Goal: Task Accomplishment & Management: Use online tool/utility

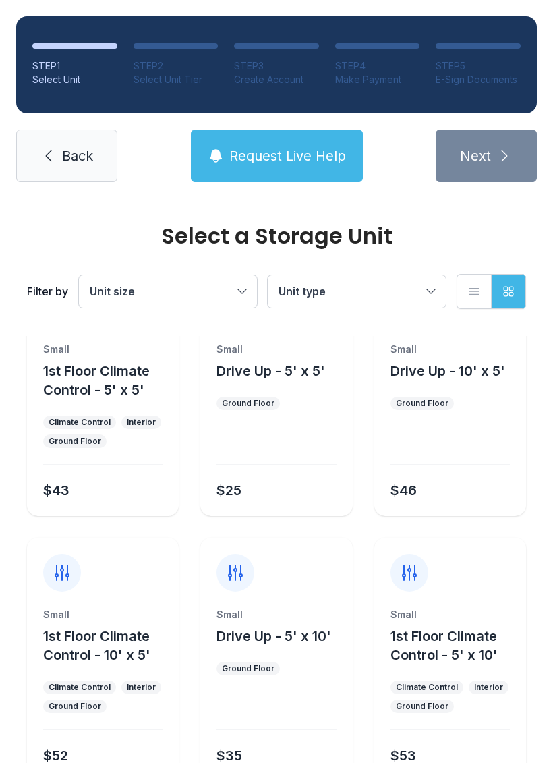
scroll to position [67, 0]
click at [233, 490] on div "$25" at bounding box center [229, 490] width 25 height 19
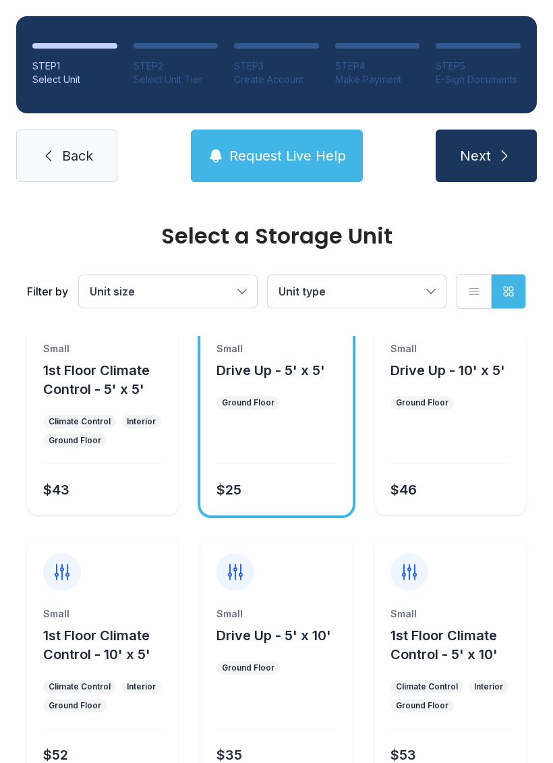
click at [470, 159] on span "Next" at bounding box center [475, 155] width 31 height 19
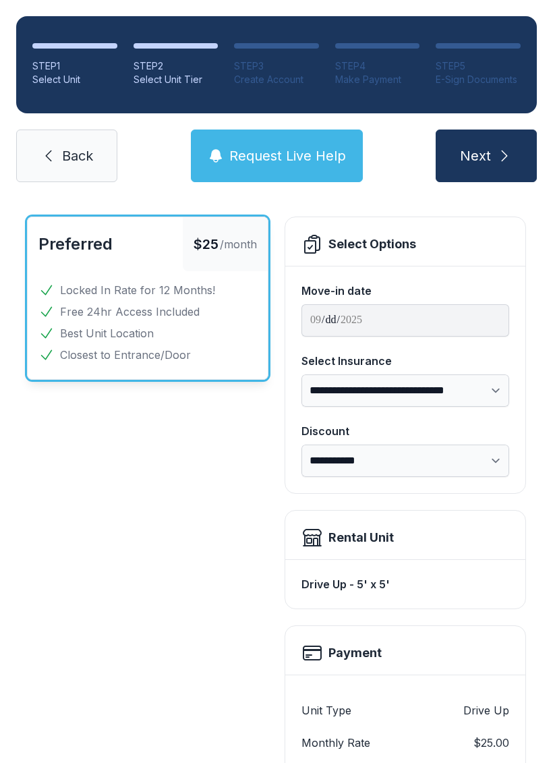
scroll to position [59, 0]
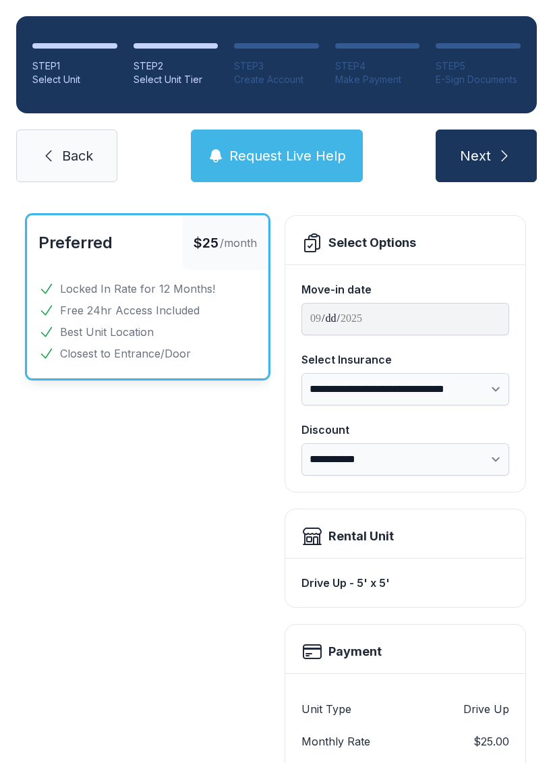
click at [80, 149] on span "Back" at bounding box center [77, 155] width 31 height 19
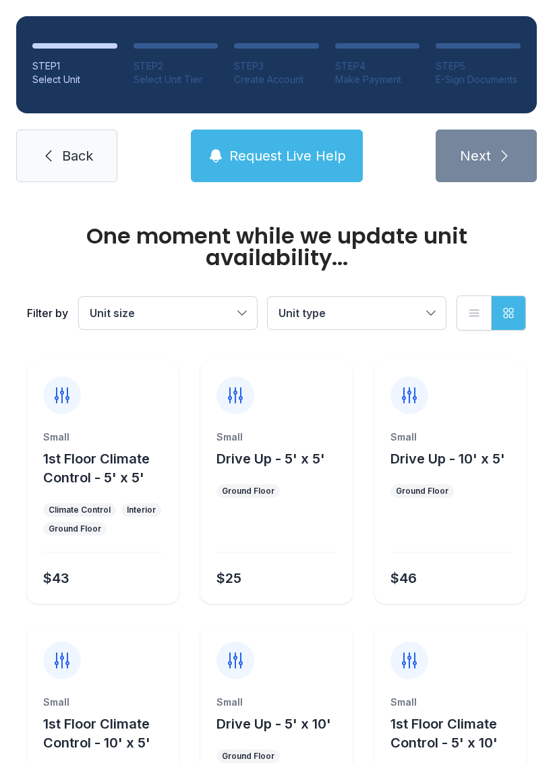
click at [86, 158] on span "Back" at bounding box center [77, 155] width 31 height 19
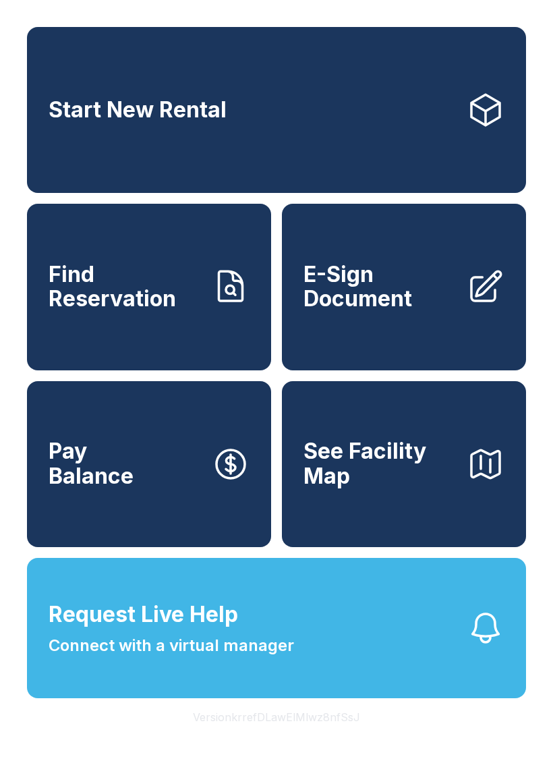
click at [469, 348] on link "E-Sign Document" at bounding box center [404, 287] width 244 height 166
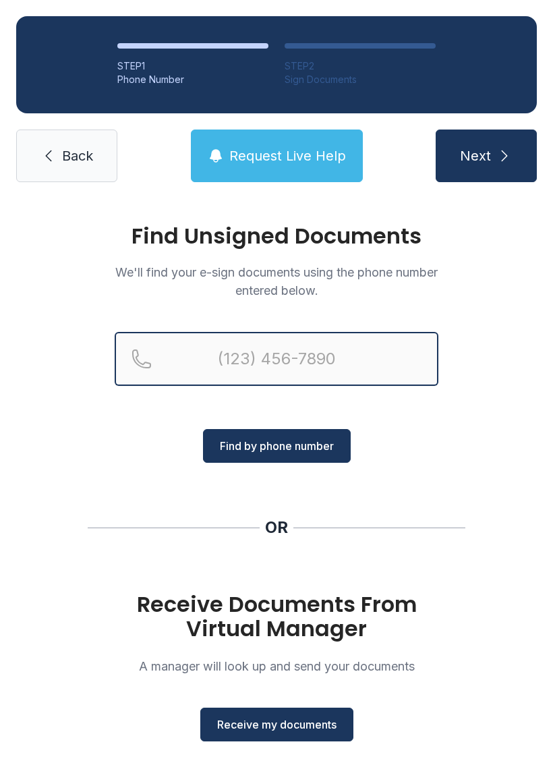
click at [371, 361] on input "Reservation phone number" at bounding box center [277, 359] width 324 height 54
type input "[PHONE_NUMBER]"
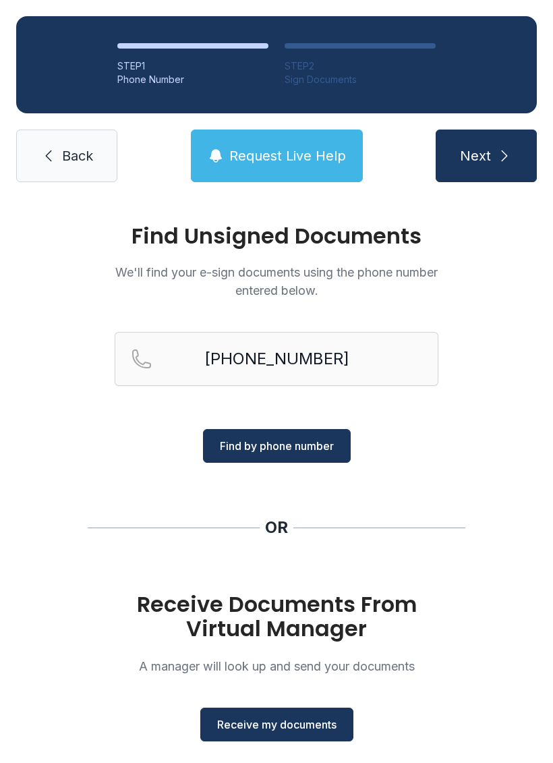
click at [326, 448] on span "Find by phone number" at bounding box center [277, 446] width 114 height 16
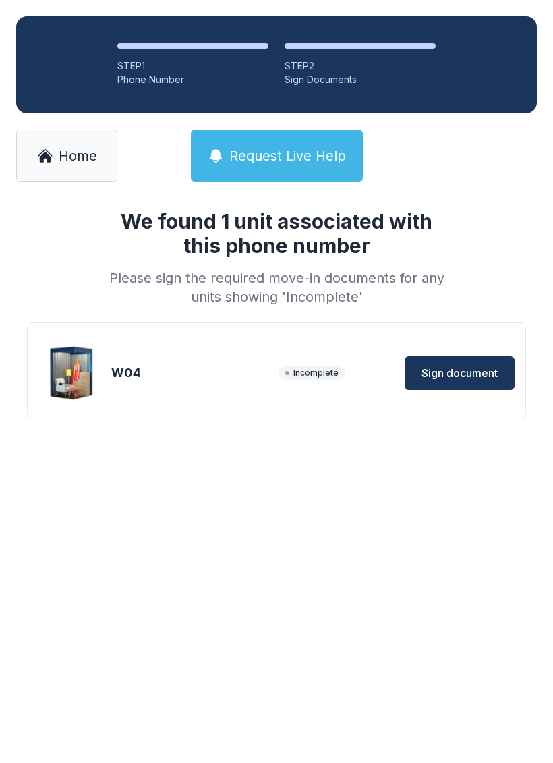
click at [461, 377] on span "Sign document" at bounding box center [460, 373] width 76 height 16
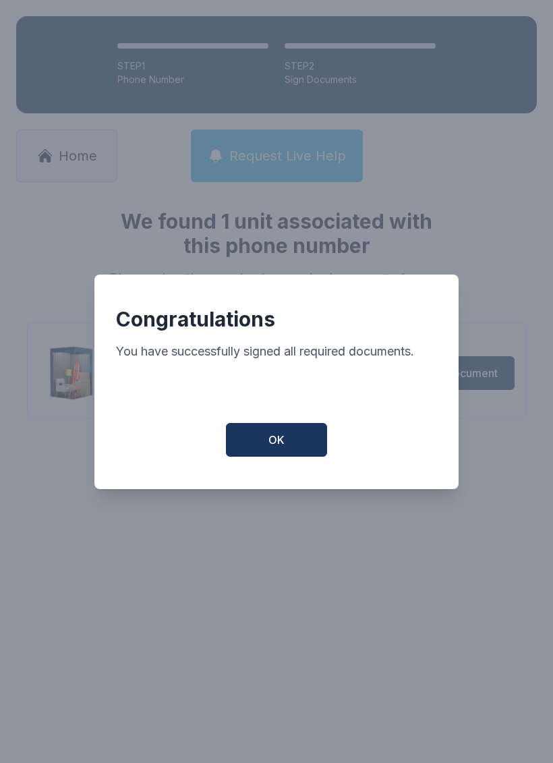
click at [279, 457] on button "OK" at bounding box center [276, 440] width 101 height 34
